Goal: Task Accomplishment & Management: Use online tool/utility

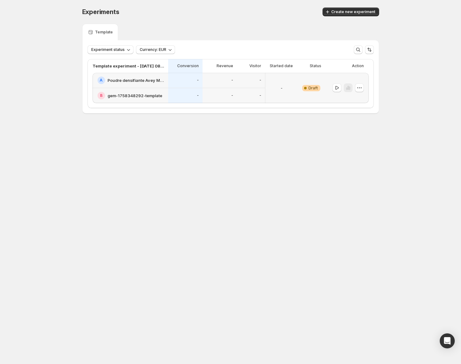
click at [246, 85] on div "-" at bounding box center [251, 80] width 28 height 15
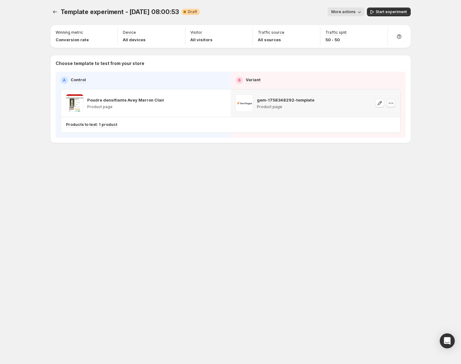
click at [391, 102] on icon "button" at bounding box center [391, 103] width 6 height 6
click at [389, 139] on button "Remove template" at bounding box center [393, 143] width 56 height 10
click at [323, 102] on span "Select template for Variant" at bounding box center [316, 102] width 50 height 5
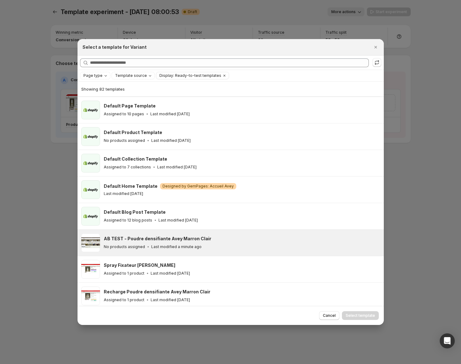
scroll to position [26, 0]
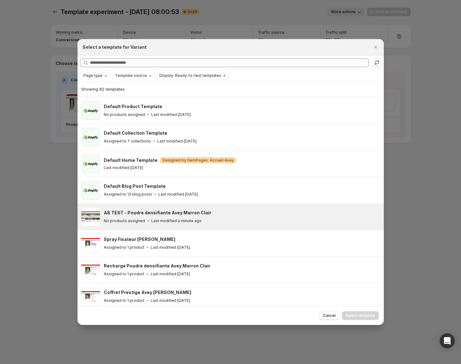
click at [243, 215] on div "AB TEST - Poudre densifiante Avey Marron Clair" at bounding box center [241, 213] width 275 height 6
click at [363, 317] on span "Select template" at bounding box center [360, 315] width 29 height 5
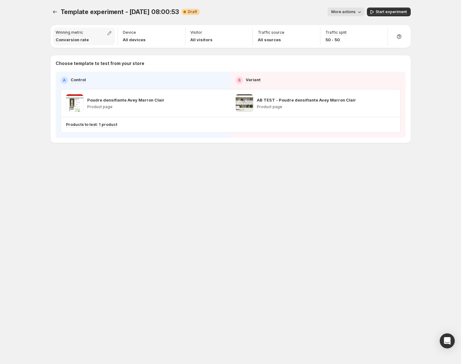
click at [108, 42] on div "Winning metric Conversion rate" at bounding box center [84, 37] width 62 height 18
click at [109, 37] on button "button" at bounding box center [109, 33] width 9 height 9
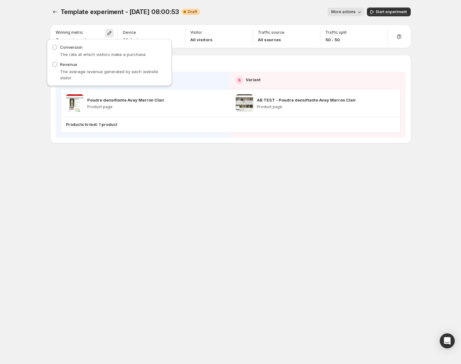
click at [79, 24] on div "Winning metric Conversion rate Device All devices Visitor All visitors Traffic …" at bounding box center [231, 83] width 360 height 119
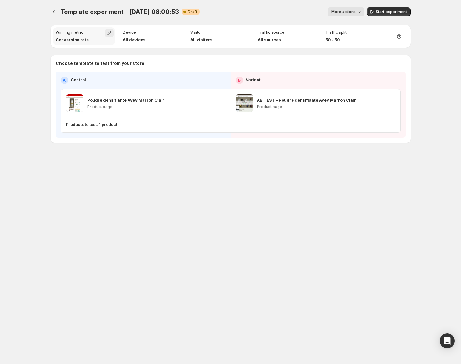
click at [110, 32] on icon "button" at bounding box center [110, 33] width 4 height 4
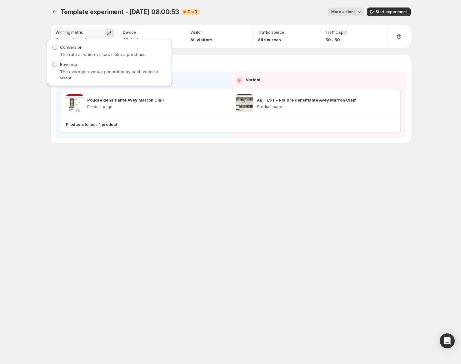
click at [110, 32] on icon "button" at bounding box center [110, 33] width 4 height 4
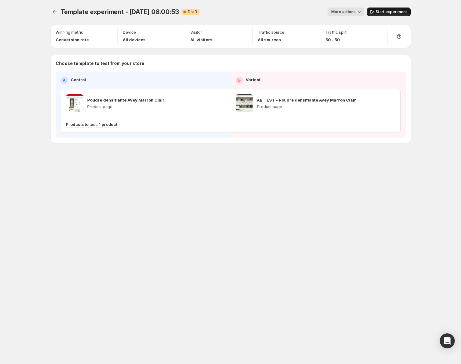
click at [383, 13] on span "Start experiment" at bounding box center [391, 11] width 31 height 5
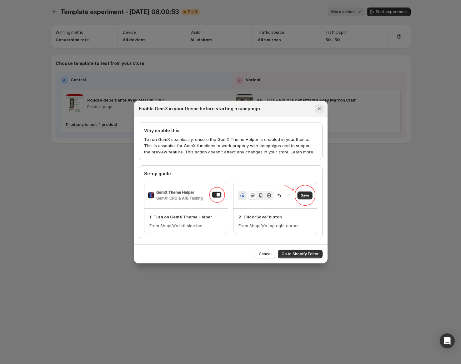
click at [317, 105] on button "Close" at bounding box center [319, 108] width 9 height 9
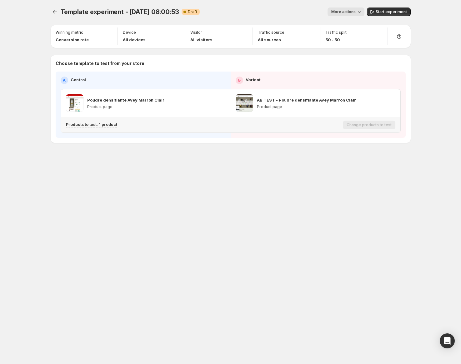
click at [268, 124] on div "Products to test: 1 product" at bounding box center [203, 124] width 275 height 5
click at [101, 125] on p "Products to test: 1 product" at bounding box center [91, 124] width 51 height 5
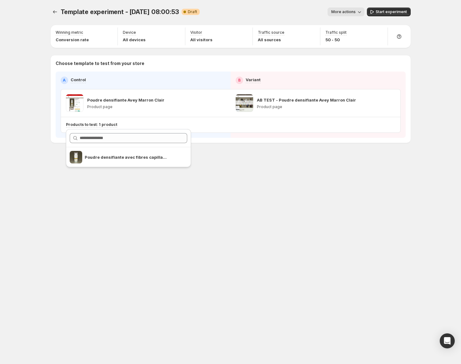
click at [193, 189] on div "Template experiment - Sep 20, 08:00:53. This page is ready Template experiment …" at bounding box center [230, 182] width 375 height 364
click at [387, 15] on button "Start experiment" at bounding box center [389, 12] width 44 height 9
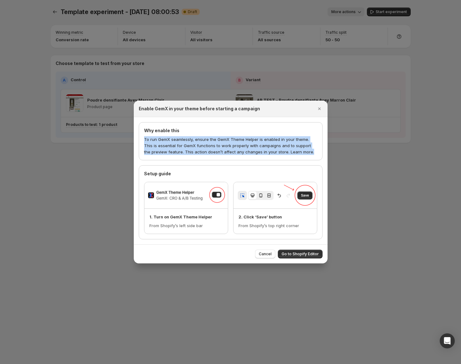
drag, startPoint x: 306, startPoint y: 153, endPoint x: 143, endPoint y: 140, distance: 162.9
click at [143, 140] on div "Why enable this To run GemX seamlessly, ensure the GemX Theme Helper is enabled…" at bounding box center [231, 141] width 184 height 38
click at [319, 108] on icon "Close" at bounding box center [319, 109] width 3 height 3
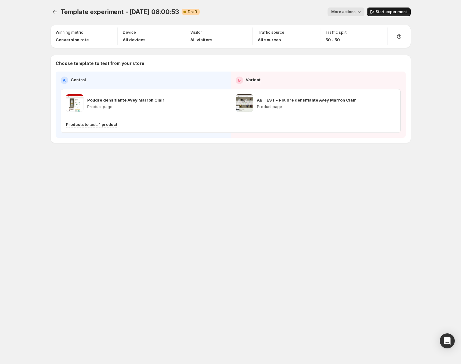
click at [379, 9] on button "Start experiment" at bounding box center [389, 12] width 44 height 9
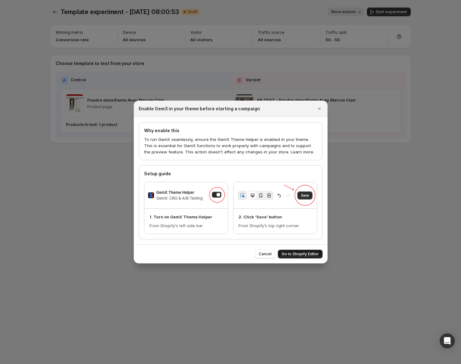
click at [311, 251] on button "Go to Shopify Editor" at bounding box center [300, 254] width 45 height 9
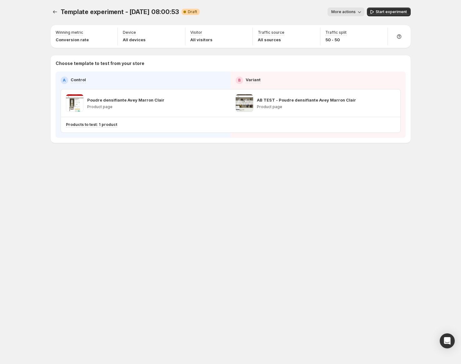
click at [395, 9] on button "Start experiment" at bounding box center [389, 12] width 44 height 9
click at [383, 228] on div "Template experiment - Sep 20, 08:00:53. This page is ready Template experiment …" at bounding box center [230, 182] width 375 height 364
click at [391, 103] on icon "button" at bounding box center [391, 103] width 6 height 6
click at [59, 8] on div at bounding box center [56, 12] width 10 height 9
click at [58, 12] on icon "Experiments" at bounding box center [55, 12] width 6 height 6
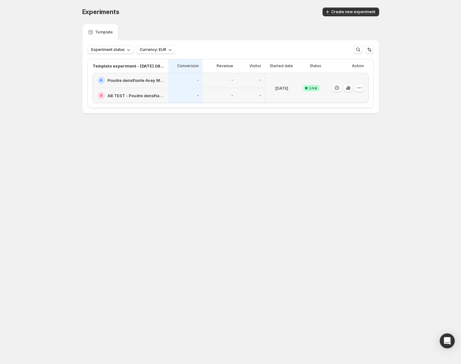
click at [254, 67] on p "Visitor" at bounding box center [256, 65] width 12 height 5
click at [360, 88] on icon "button" at bounding box center [360, 88] width 6 height 6
click at [361, 97] on button "Edit" at bounding box center [361, 101] width 77 height 10
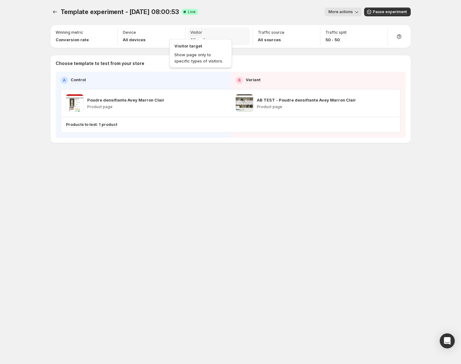
click at [204, 32] on div "Visitor" at bounding box center [201, 32] width 22 height 5
click at [231, 35] on div "Visitor All visitors" at bounding box center [219, 37] width 62 height 18
click at [190, 41] on div "Visitor All visitors" at bounding box center [219, 37] width 62 height 18
click at [191, 34] on p "Visitor" at bounding box center [196, 32] width 12 height 5
click at [148, 36] on div "Device All devices" at bounding box center [151, 37] width 62 height 18
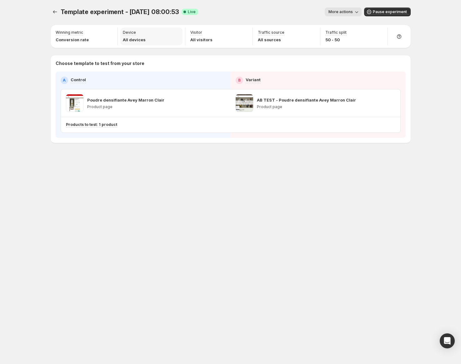
click at [121, 30] on div "Device All devices" at bounding box center [151, 37] width 62 height 18
click at [128, 32] on p "Device" at bounding box center [129, 32] width 13 height 5
click at [187, 39] on div "Visitor All visitors" at bounding box center [219, 37] width 68 height 18
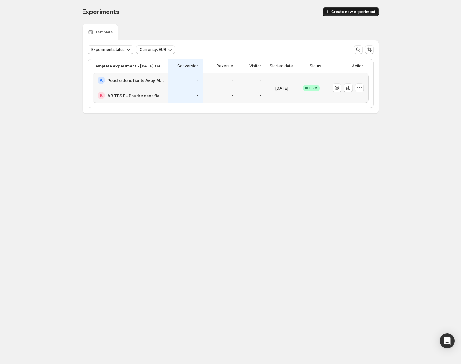
click at [340, 13] on span "Create new experiment" at bounding box center [354, 11] width 44 height 5
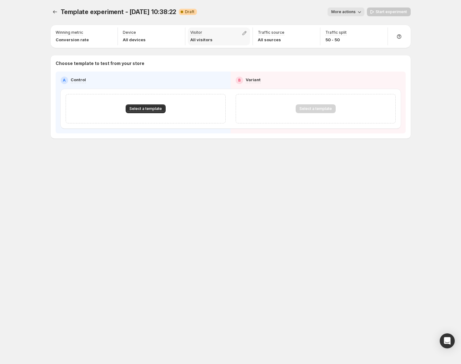
click at [206, 37] on p "All visitors" at bounding box center [201, 40] width 22 height 6
click at [248, 31] on button "button" at bounding box center [244, 33] width 9 height 9
click at [41, 8] on div "Template experiment - [DATE] 10:38:22. This page is ready Template experiment -…" at bounding box center [230, 182] width 461 height 364
click at [57, 10] on icon "Experiments" at bounding box center [55, 12] width 6 height 6
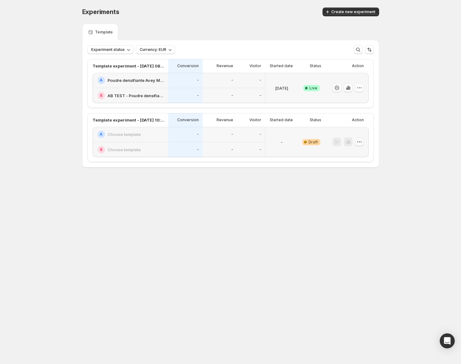
click at [358, 144] on icon "button" at bounding box center [360, 142] width 6 height 6
click at [349, 187] on span "Delete" at bounding box center [354, 187] width 13 height 5
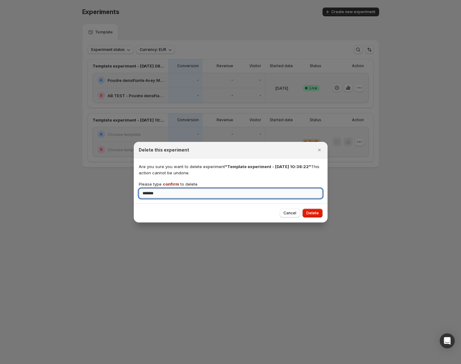
type input "*******"
